Goal: Task Accomplishment & Management: Use online tool/utility

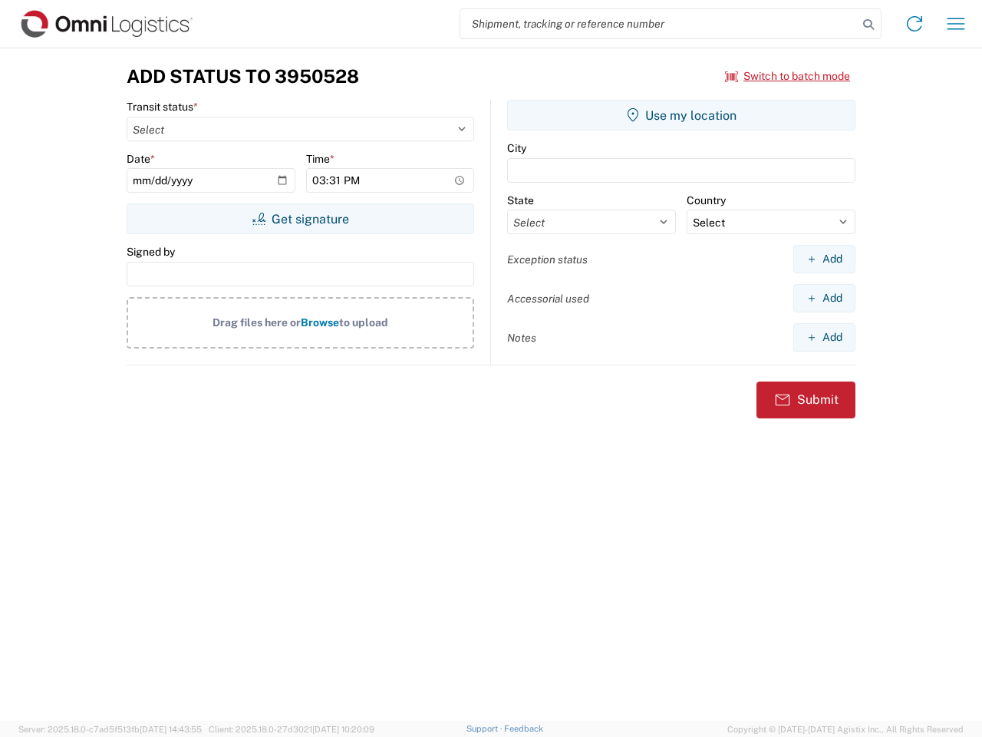
click at [659, 24] on input "search" at bounding box center [659, 23] width 398 height 29
click at [869, 25] on icon at bounding box center [868, 24] width 21 height 21
click at [915, 24] on icon at bounding box center [914, 24] width 25 height 25
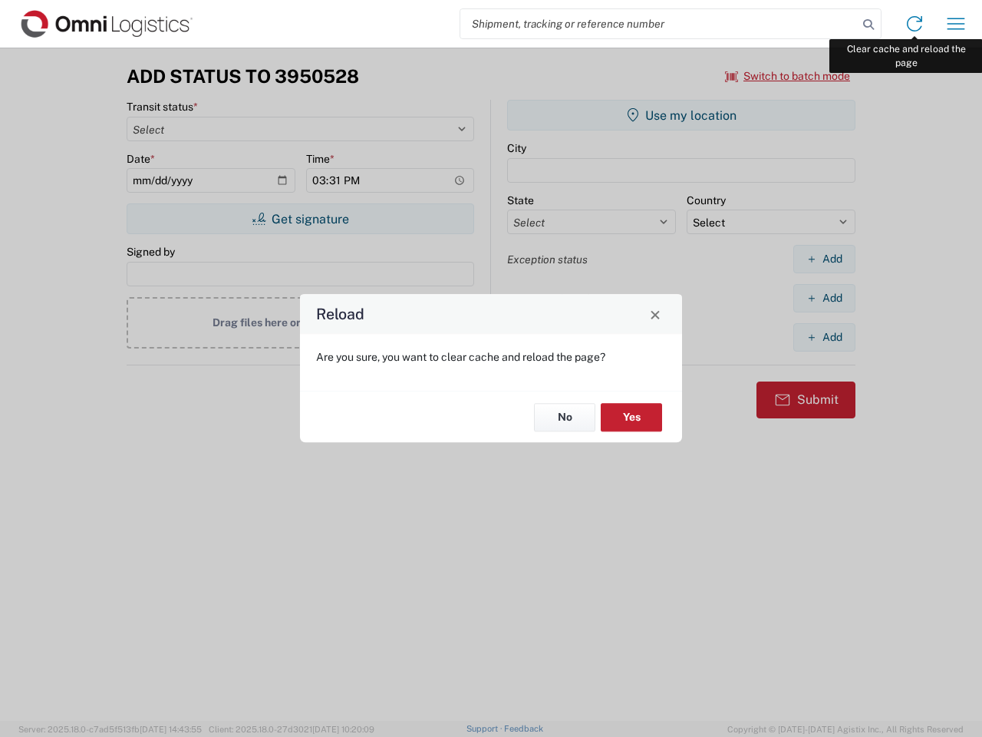
click at [956, 24] on div "Reload Are you sure, you want to clear cache and reload the page? No Yes" at bounding box center [491, 368] width 982 height 737
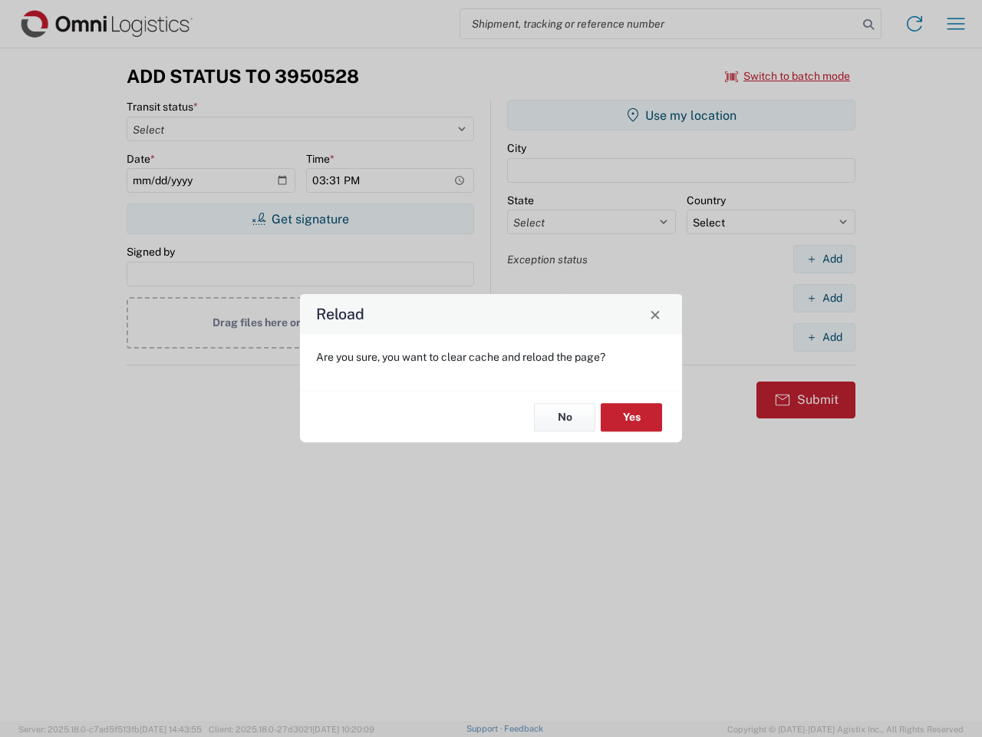
click at [788, 76] on div "Reload Are you sure, you want to clear cache and reload the page? No Yes" at bounding box center [491, 368] width 982 height 737
click at [300, 219] on div "Reload Are you sure, you want to clear cache and reload the page? No Yes" at bounding box center [491, 368] width 982 height 737
click at [681, 115] on div "Reload Are you sure, you want to clear cache and reload the page? No Yes" at bounding box center [491, 368] width 982 height 737
click at [824, 259] on div "Reload Are you sure, you want to clear cache and reload the page? No Yes" at bounding box center [491, 368] width 982 height 737
click at [824, 298] on div "Reload Are you sure, you want to clear cache and reload the page? No Yes" at bounding box center [491, 368] width 982 height 737
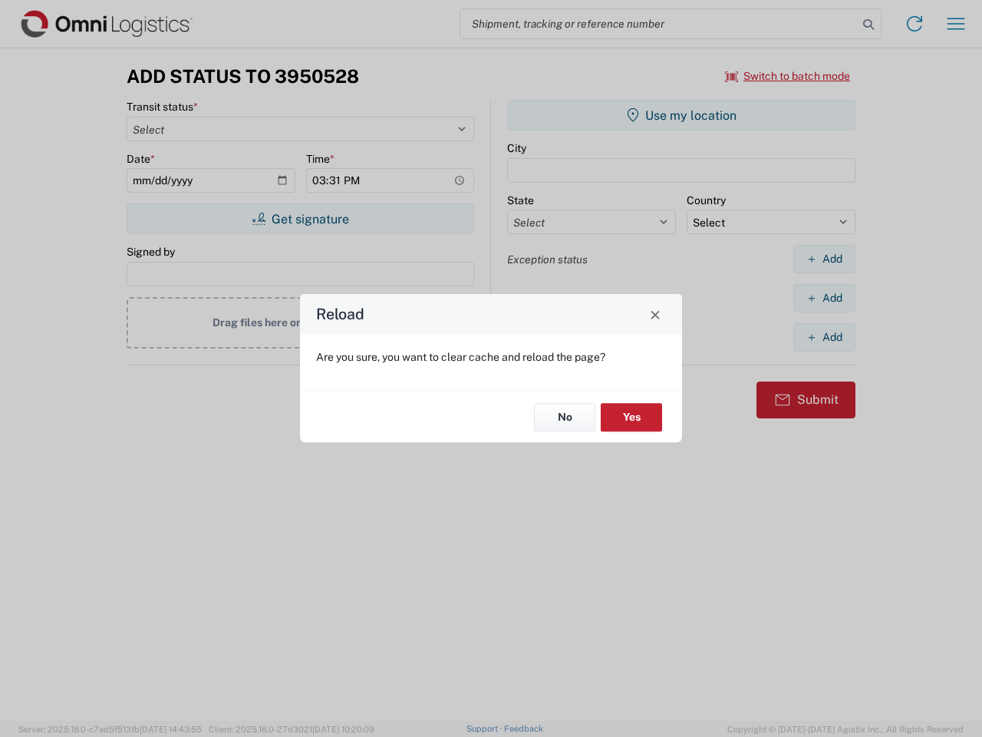
click at [824, 337] on div "Reload Are you sure, you want to clear cache and reload the page? No Yes" at bounding box center [491, 368] width 982 height 737
